Goal: Transaction & Acquisition: Purchase product/service

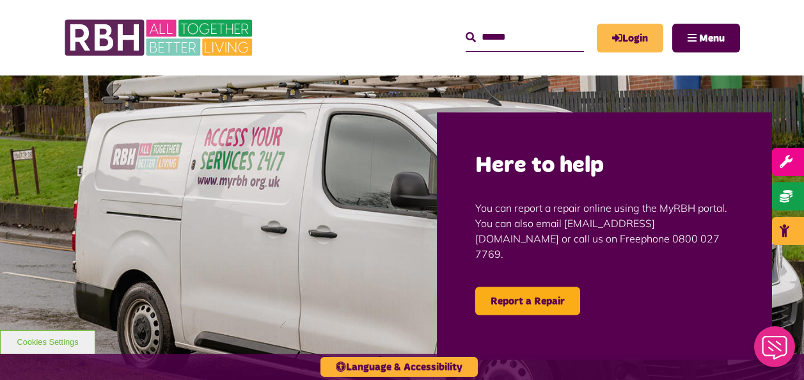
click at [629, 42] on link "Login" at bounding box center [630, 38] width 67 height 29
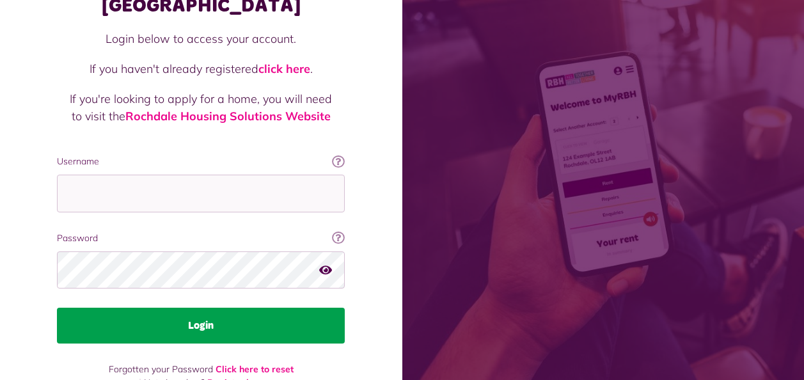
scroll to position [111, 0]
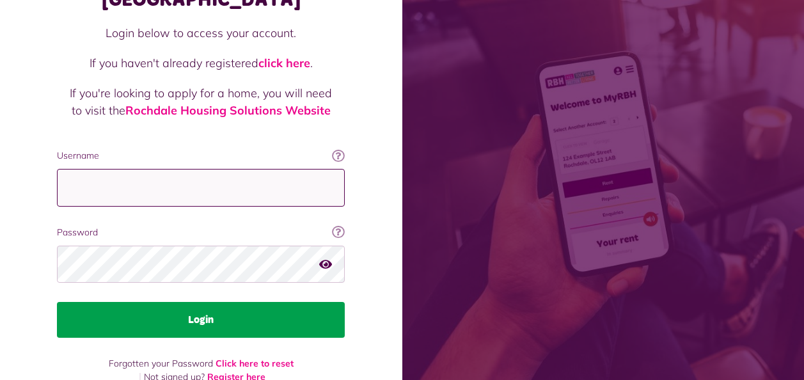
type input "**********"
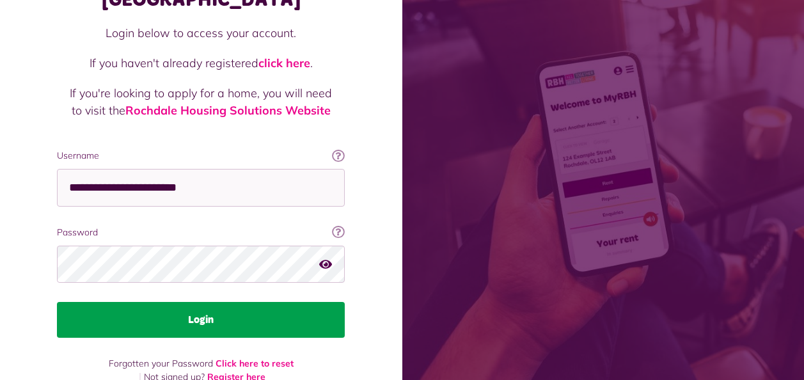
click at [204, 302] on button "Login" at bounding box center [201, 320] width 288 height 36
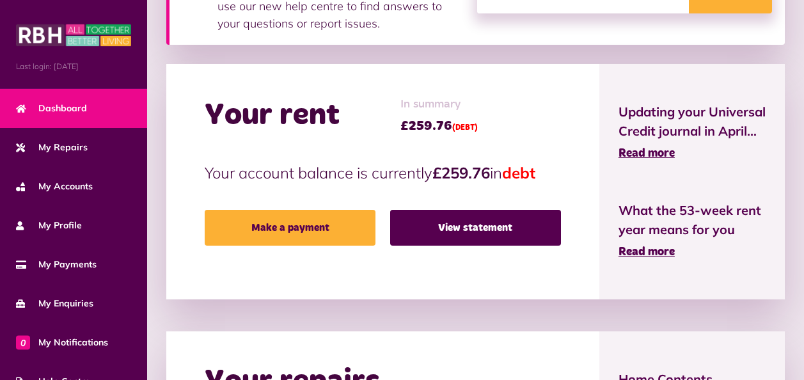
scroll to position [320, 0]
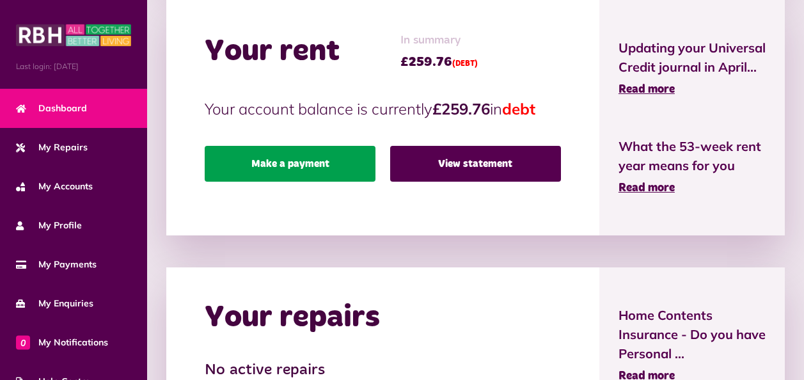
click at [290, 161] on link "Make a payment" at bounding box center [290, 164] width 171 height 36
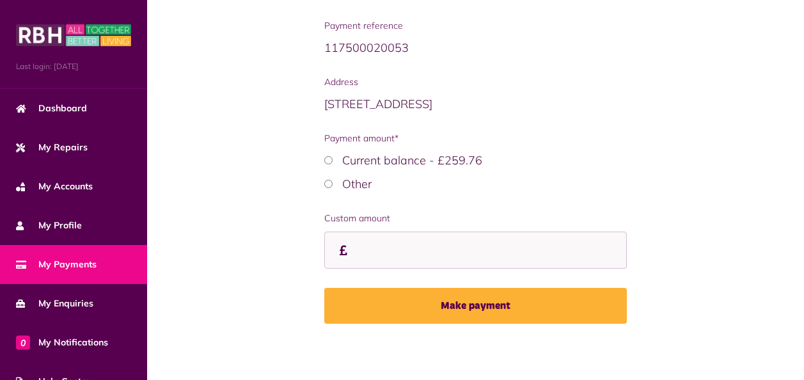
scroll to position [261, 0]
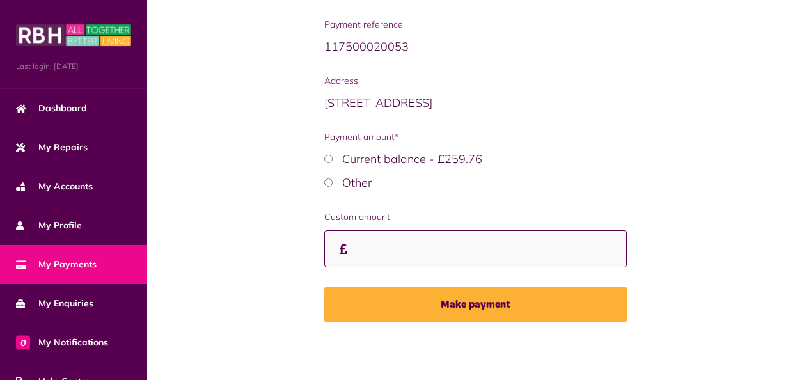
click at [395, 246] on input "Custom amount" at bounding box center [475, 249] width 303 height 38
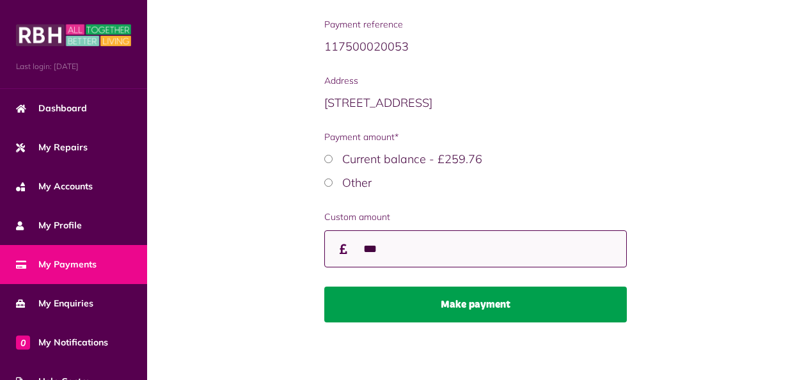
type input "***"
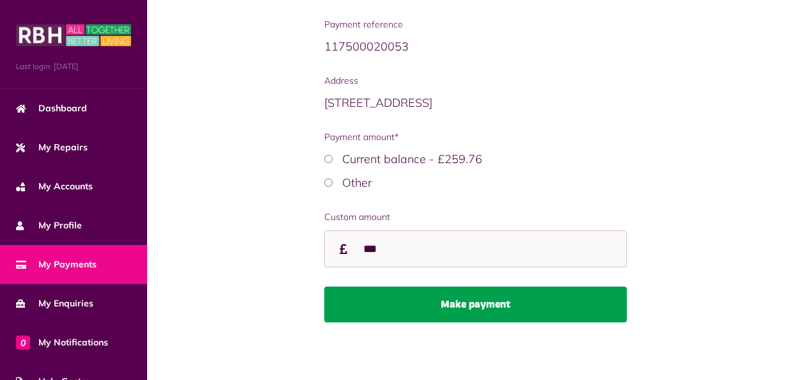
click at [426, 304] on button "Make payment" at bounding box center [475, 305] width 303 height 36
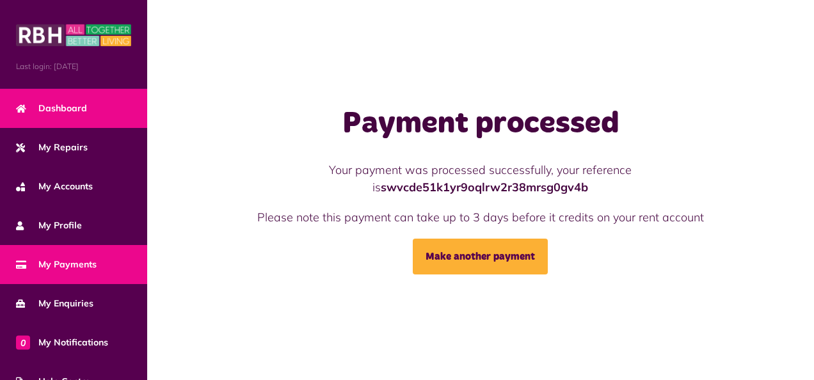
click at [79, 104] on span "Dashboard" at bounding box center [51, 108] width 71 height 13
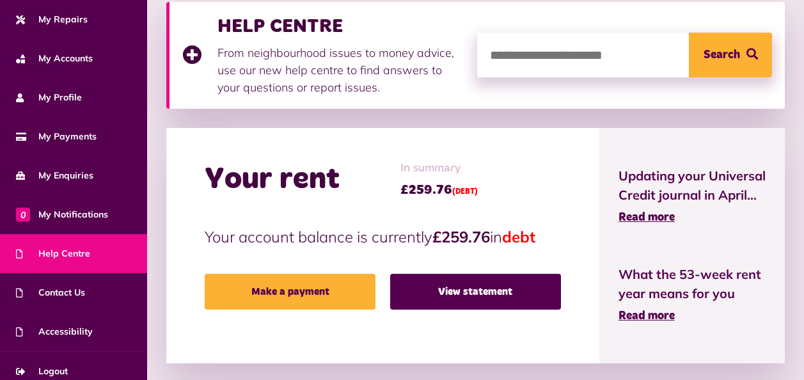
scroll to position [138, 0]
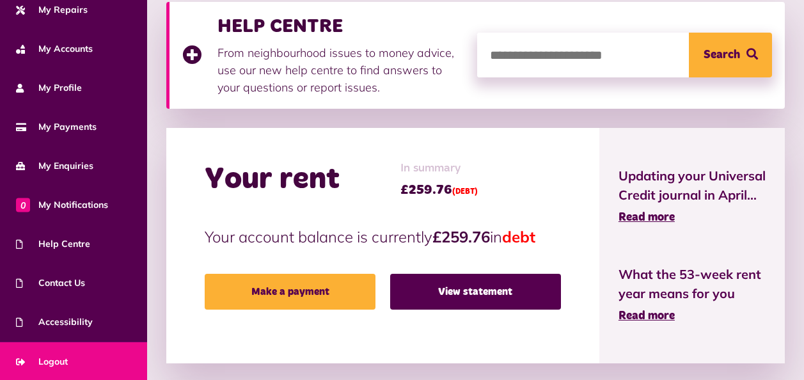
click at [67, 352] on link "Logout" at bounding box center [73, 361] width 147 height 39
